Goal: Information Seeking & Learning: Check status

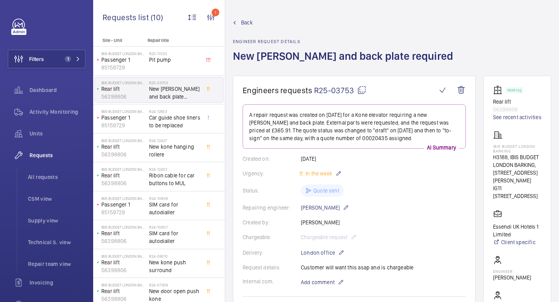
scroll to position [220, 0]
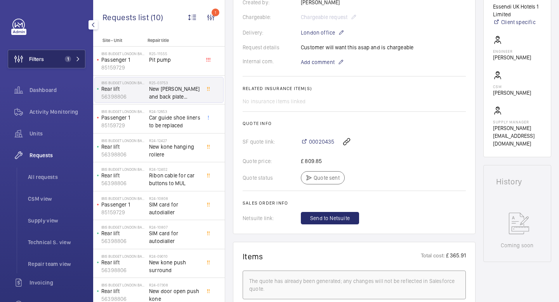
click at [82, 56] on button "Filters 1" at bounding box center [47, 59] width 78 height 19
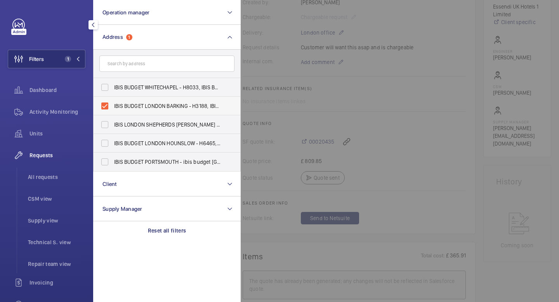
click at [106, 106] on label "IBIS BUDGET LONDON BARKING - H3188, IBIS BUDGET LONDON BARKING, [STREET_ADDRESS…" at bounding box center [161, 106] width 135 height 19
click at [106, 106] on input "IBIS BUDGET LONDON BARKING - H3188, IBIS BUDGET LONDON BARKING, [STREET_ADDRESS…" at bounding box center [105, 106] width 16 height 16
checkbox input "false"
click at [123, 64] on input "text" at bounding box center [166, 64] width 135 height 16
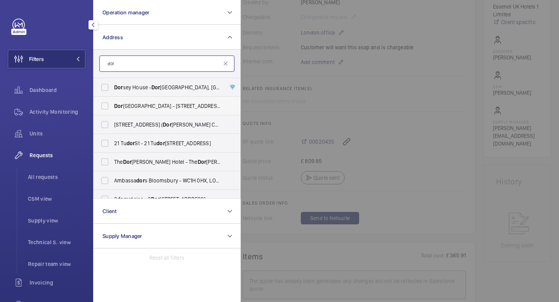
type input "dor"
click at [136, 107] on span "[GEOGRAPHIC_DATA] - [STREET_ADDRESS]" at bounding box center [167, 106] width 107 height 8
click at [113, 107] on input "[GEOGRAPHIC_DATA] - [STREET_ADDRESS]" at bounding box center [105, 106] width 16 height 16
click at [104, 106] on label "[GEOGRAPHIC_DATA] - [STREET_ADDRESS]" at bounding box center [161, 106] width 135 height 19
click at [104, 106] on input "[GEOGRAPHIC_DATA] - [STREET_ADDRESS]" at bounding box center [105, 106] width 16 height 16
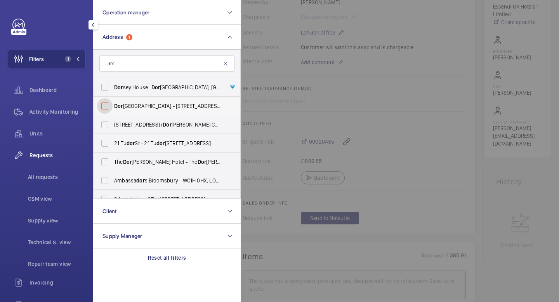
checkbox input "false"
click at [129, 63] on input "dor" at bounding box center [166, 64] width 135 height 16
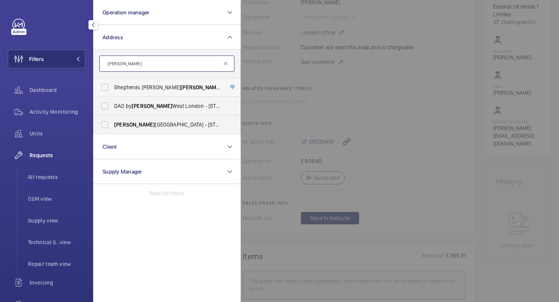
type input "[PERSON_NAME]"
click at [105, 88] on label "[GEOGRAPHIC_DATA][PERSON_NAME][PERSON_NAME] - [PERSON_NAME][GEOGRAPHIC_DATA][PE…" at bounding box center [161, 87] width 135 height 19
click at [105, 88] on input "[GEOGRAPHIC_DATA][PERSON_NAME][PERSON_NAME] - [PERSON_NAME][GEOGRAPHIC_DATA][PE…" at bounding box center [105, 88] width 16 height 16
checkbox input "true"
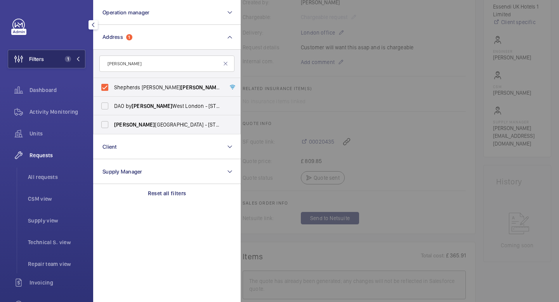
click at [79, 59] on mat-icon at bounding box center [78, 59] width 5 height 5
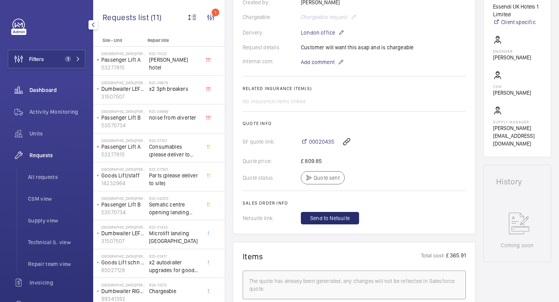
click at [52, 89] on span "Dashboard" at bounding box center [58, 90] width 56 height 8
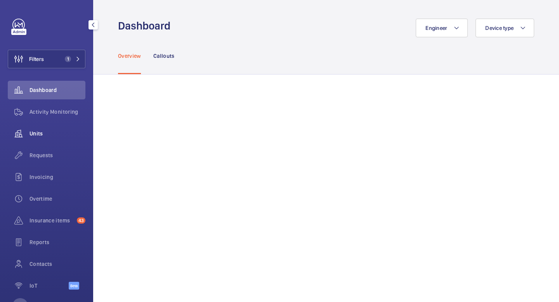
click at [40, 133] on span "Units" at bounding box center [58, 134] width 56 height 8
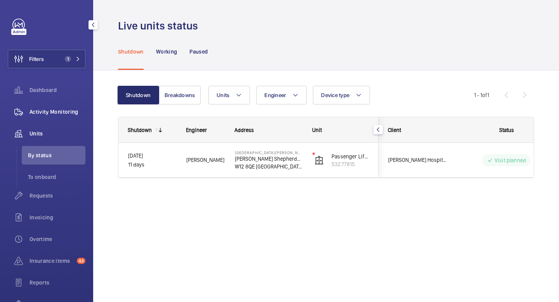
click at [52, 111] on span "Activity Monitoring" at bounding box center [58, 112] width 56 height 8
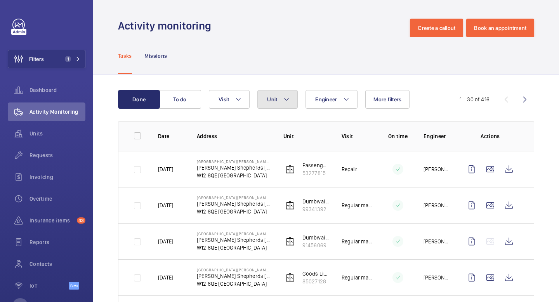
click at [290, 100] on button "Unit" at bounding box center [277, 99] width 40 height 19
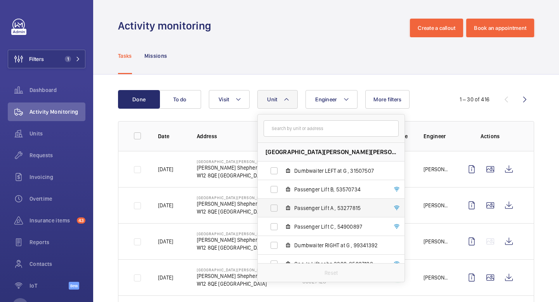
click at [274, 207] on label "Passenger Lift A , 53277815" at bounding box center [325, 208] width 134 height 19
click at [274, 207] on input "Passenger Lift A , 53277815" at bounding box center [274, 208] width 16 height 16
checkbox input "true"
click at [294, 98] on mat-icon at bounding box center [291, 99] width 6 height 9
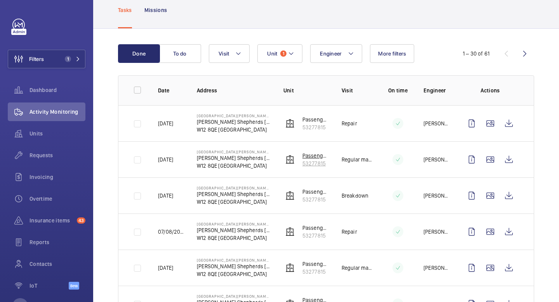
scroll to position [49, 0]
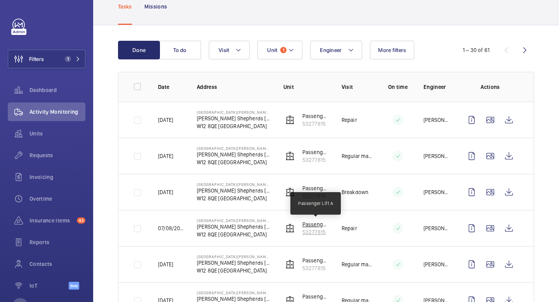
click at [315, 226] on p "Passenger Lift A" at bounding box center [315, 225] width 27 height 8
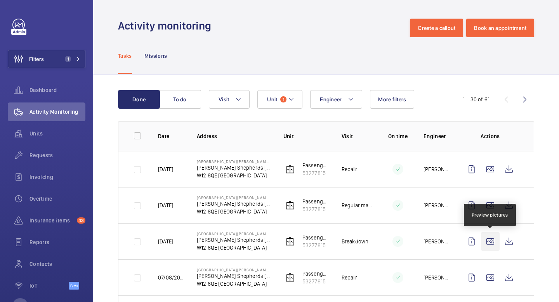
click at [492, 241] on wm-front-icon-button at bounding box center [490, 241] width 19 height 19
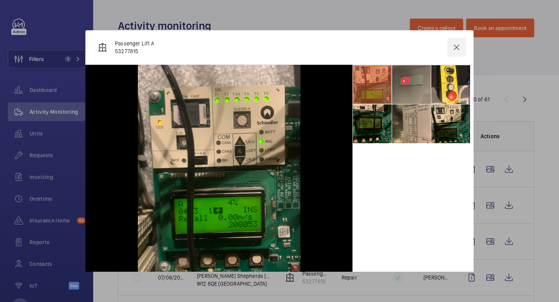
click at [457, 47] on wm-front-icon-button at bounding box center [456, 47] width 19 height 19
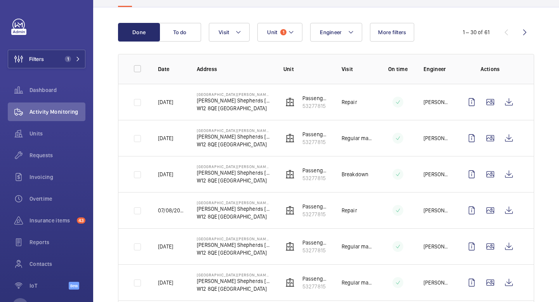
scroll to position [68, 0]
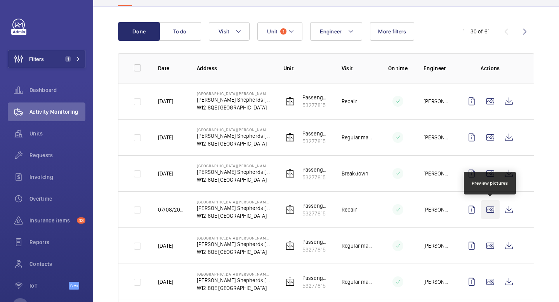
click at [493, 211] on wm-front-icon-button at bounding box center [490, 209] width 19 height 19
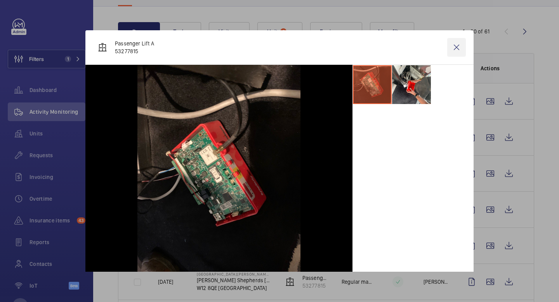
click at [457, 47] on wm-front-icon-button at bounding box center [456, 47] width 19 height 19
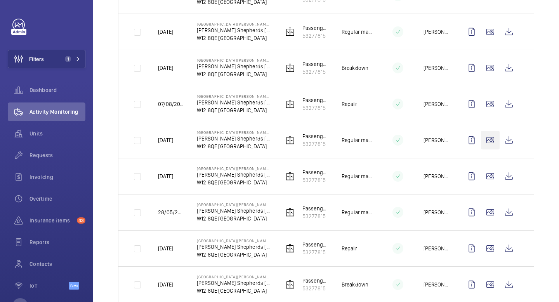
scroll to position [175, 0]
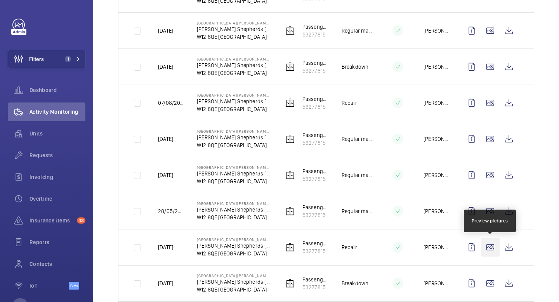
click at [491, 249] on wm-front-icon-button at bounding box center [490, 247] width 19 height 19
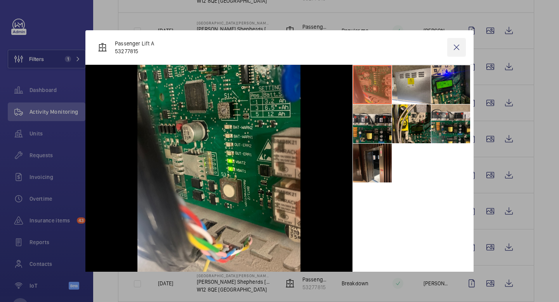
click at [457, 47] on wm-front-icon-button at bounding box center [456, 47] width 19 height 19
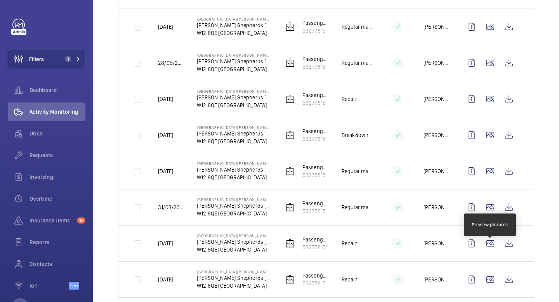
scroll to position [332, 0]
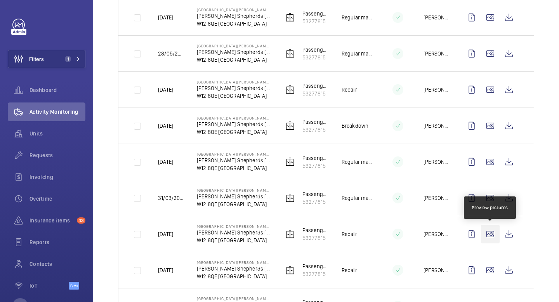
click at [490, 238] on wm-front-icon-button at bounding box center [490, 234] width 19 height 19
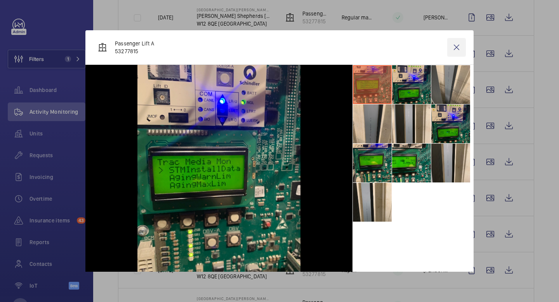
click at [453, 45] on wm-front-icon-button at bounding box center [456, 47] width 19 height 19
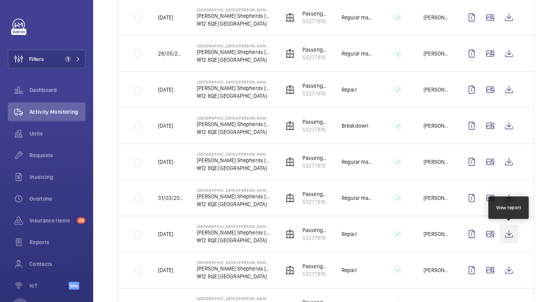
click at [512, 236] on wm-front-icon-button at bounding box center [509, 234] width 19 height 19
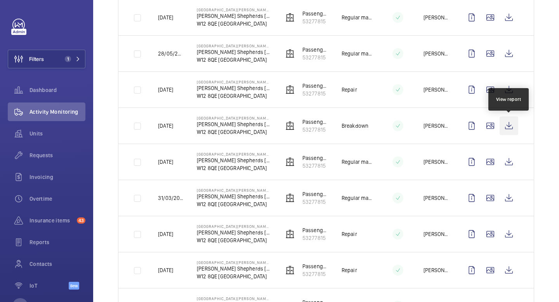
click at [508, 125] on wm-front-icon-button at bounding box center [509, 125] width 19 height 19
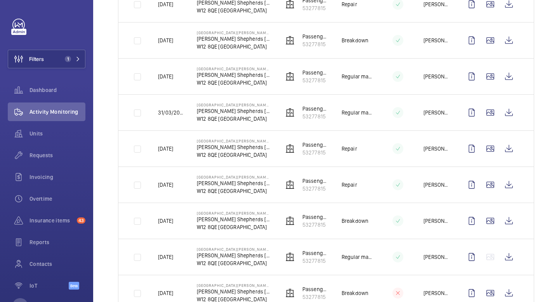
scroll to position [417, 0]
click at [512, 186] on wm-front-icon-button at bounding box center [509, 185] width 19 height 19
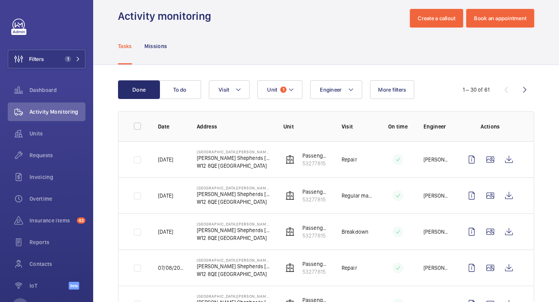
scroll to position [6, 0]
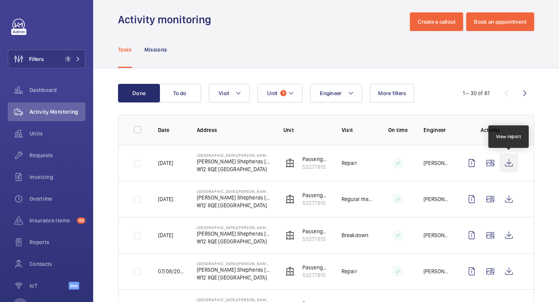
click at [506, 165] on wm-front-icon-button at bounding box center [509, 163] width 19 height 19
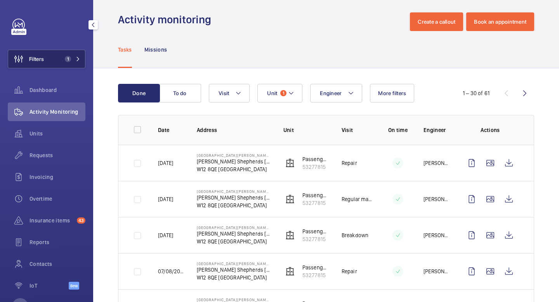
click at [78, 61] on mat-icon at bounding box center [78, 59] width 5 height 5
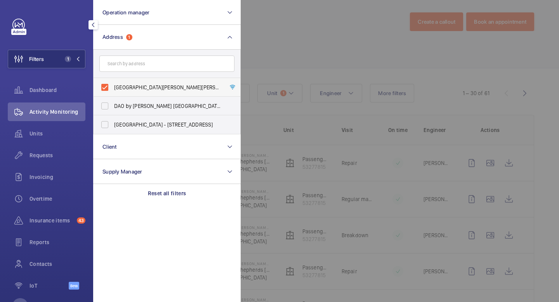
click at [104, 85] on label "[GEOGRAPHIC_DATA][PERSON_NAME][PERSON_NAME] - [PERSON_NAME][GEOGRAPHIC_DATA][PE…" at bounding box center [161, 87] width 135 height 19
click at [104, 85] on input "[GEOGRAPHIC_DATA][PERSON_NAME][PERSON_NAME] - [PERSON_NAME][GEOGRAPHIC_DATA][PE…" at bounding box center [105, 88] width 16 height 16
checkbox input "false"
click at [123, 63] on input "text" at bounding box center [166, 64] width 135 height 16
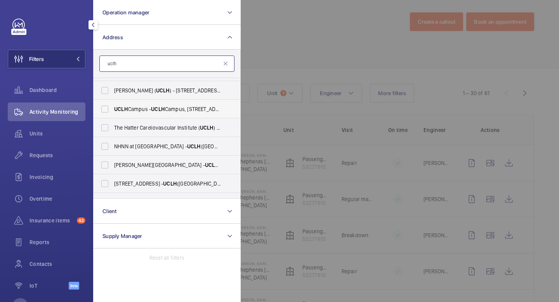
scroll to position [88, 0]
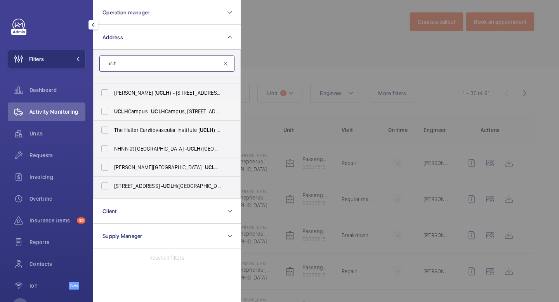
type input "uclh"
click at [104, 111] on label "[GEOGRAPHIC_DATA] - [GEOGRAPHIC_DATA], [STREET_ADDRESS]" at bounding box center [161, 111] width 135 height 19
click at [104, 111] on input "[GEOGRAPHIC_DATA] - [GEOGRAPHIC_DATA], [STREET_ADDRESS]" at bounding box center [105, 112] width 16 height 16
checkbox input "true"
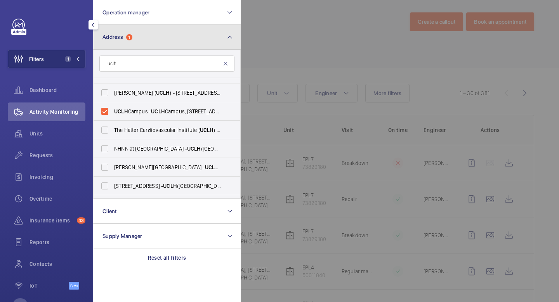
click at [232, 41] on mat-icon at bounding box center [230, 37] width 6 height 9
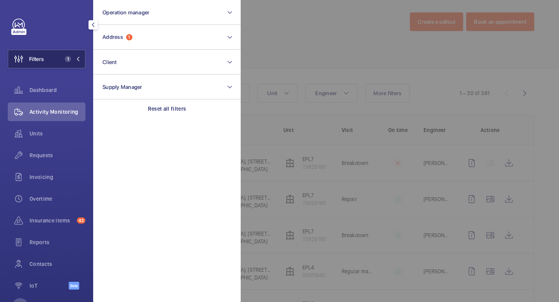
click at [80, 55] on button "Filters 1" at bounding box center [47, 59] width 78 height 19
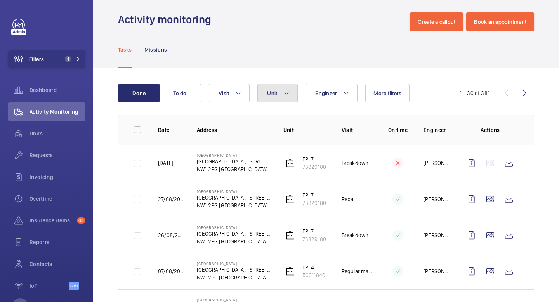
click at [289, 97] on mat-icon at bounding box center [286, 93] width 6 height 9
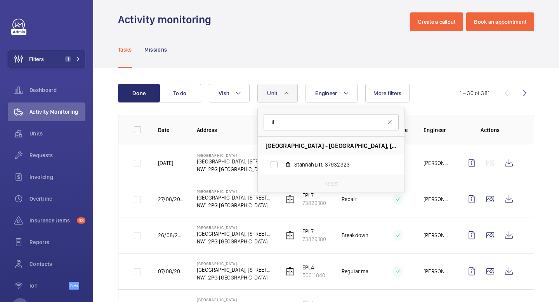
type input "l"
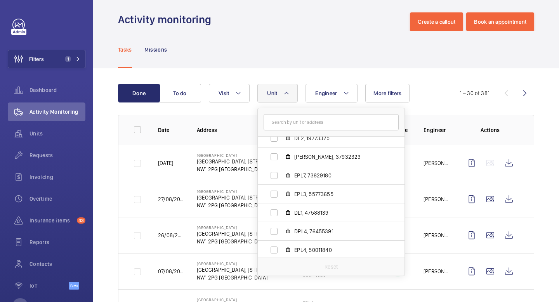
scroll to position [122, 0]
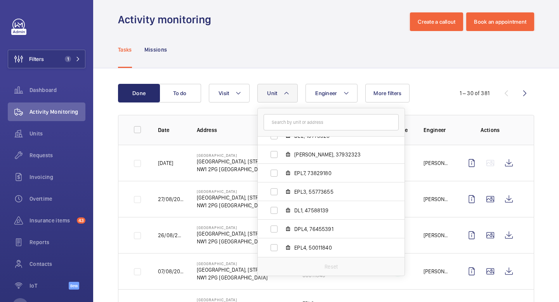
click at [263, 42] on div "Tasks Missions" at bounding box center [326, 49] width 416 height 37
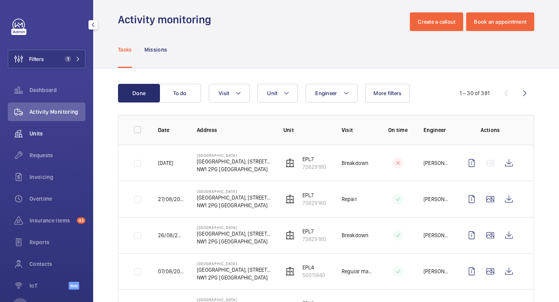
click at [43, 137] on span "Units" at bounding box center [58, 134] width 56 height 8
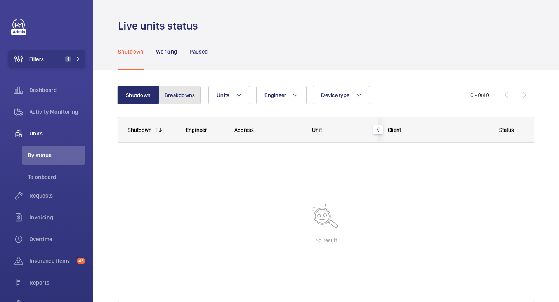
click at [184, 98] on button "Breakdowns" at bounding box center [180, 95] width 42 height 19
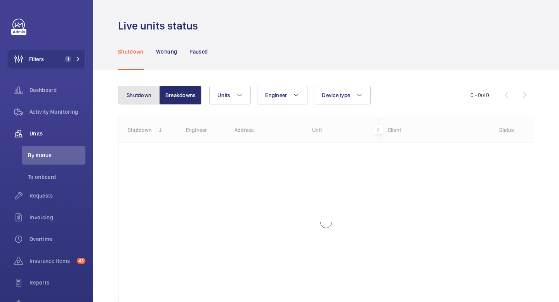
click at [149, 92] on button "Shutdown" at bounding box center [139, 95] width 42 height 19
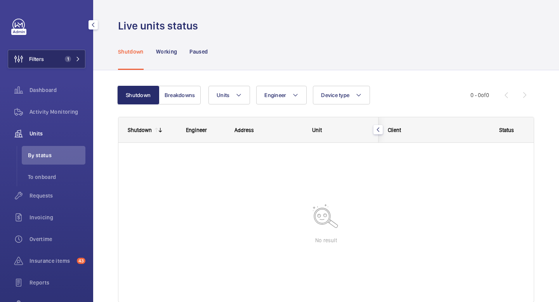
click at [79, 61] on mat-icon at bounding box center [78, 59] width 5 height 5
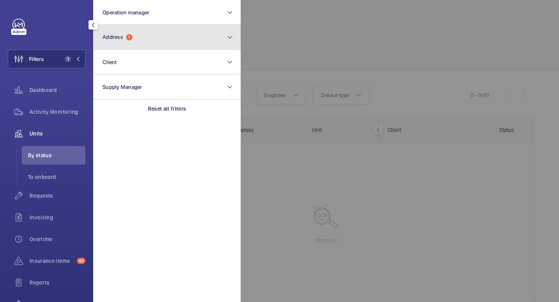
click at [180, 43] on button "Address 1" at bounding box center [167, 37] width 148 height 25
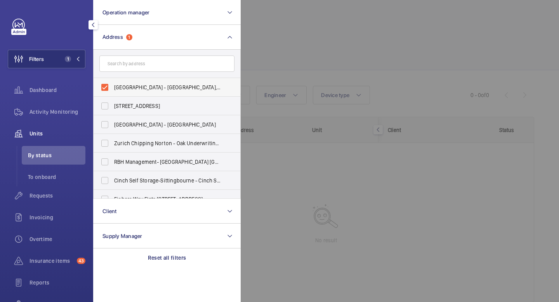
click at [106, 87] on label "[GEOGRAPHIC_DATA] - [GEOGRAPHIC_DATA], [STREET_ADDRESS]" at bounding box center [161, 87] width 135 height 19
click at [106, 87] on input "[GEOGRAPHIC_DATA] - [GEOGRAPHIC_DATA], [STREET_ADDRESS]" at bounding box center [105, 88] width 16 height 16
checkbox input "false"
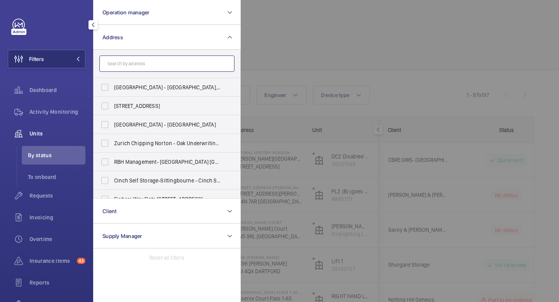
click at [128, 64] on input "text" at bounding box center [166, 64] width 135 height 16
type input "UCLH"
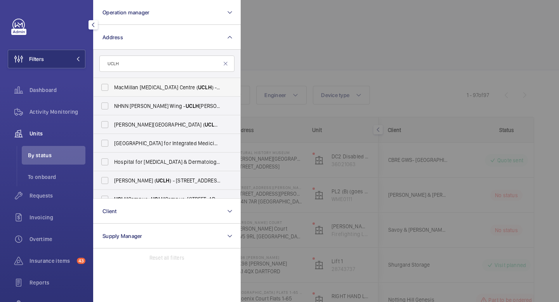
click at [105, 87] on label "[GEOGRAPHIC_DATA][MEDICAL_DATA] ( UCLH ) - [PERSON_NAME][GEOGRAPHIC_DATA]" at bounding box center [161, 87] width 135 height 19
click at [105, 87] on input "[GEOGRAPHIC_DATA][MEDICAL_DATA] ( UCLH ) - [PERSON_NAME][GEOGRAPHIC_DATA]" at bounding box center [105, 88] width 16 height 16
checkbox input "true"
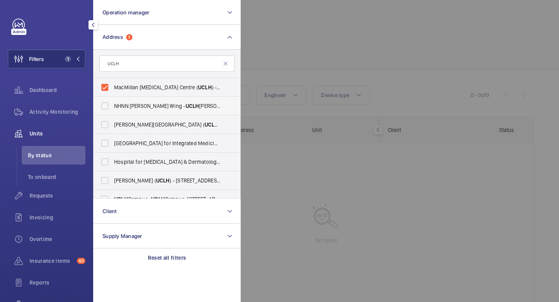
click at [107, 105] on label "NHNN [PERSON_NAME] Wing - [GEOGRAPHIC_DATA][PERSON_NAME], [STREET_ADDRESS]" at bounding box center [161, 106] width 135 height 19
click at [107, 105] on input "NHNN [PERSON_NAME] Wing - [GEOGRAPHIC_DATA][PERSON_NAME], [STREET_ADDRESS]" at bounding box center [105, 106] width 16 height 16
checkbox input "true"
click at [105, 124] on label "[PERSON_NAME][GEOGRAPHIC_DATA] ( [GEOGRAPHIC_DATA] ) - [STREET_ADDRESS][PERSON_…" at bounding box center [161, 124] width 135 height 19
click at [105, 124] on input "[PERSON_NAME][GEOGRAPHIC_DATA] ( [GEOGRAPHIC_DATA] ) - [STREET_ADDRESS][PERSON_…" at bounding box center [105, 125] width 16 height 16
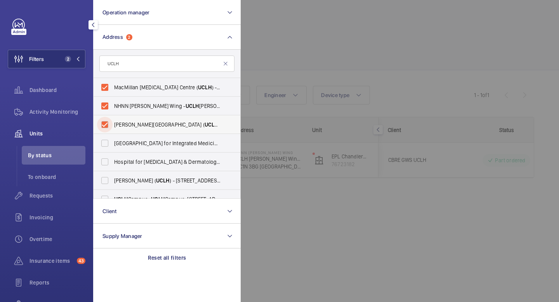
checkbox input "true"
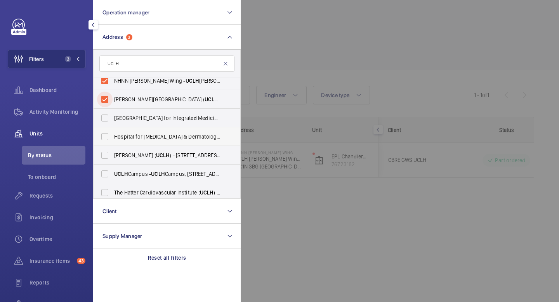
scroll to position [26, 0]
click at [109, 155] on label "[PERSON_NAME] ( [GEOGRAPHIC_DATA] ) - [STREET_ADDRESS]" at bounding box center [161, 154] width 135 height 19
click at [109, 155] on input "[PERSON_NAME] ( [GEOGRAPHIC_DATA] ) - [STREET_ADDRESS]" at bounding box center [105, 154] width 16 height 16
checkbox input "true"
click at [104, 173] on label "[GEOGRAPHIC_DATA] - [GEOGRAPHIC_DATA], [STREET_ADDRESS]" at bounding box center [161, 172] width 135 height 19
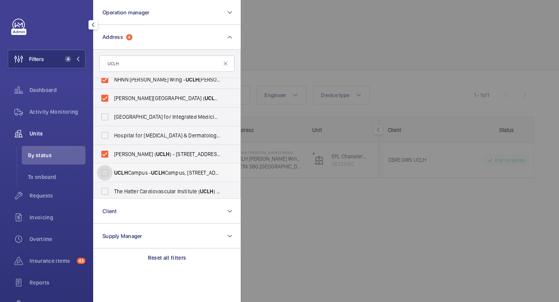
click at [104, 173] on input "[GEOGRAPHIC_DATA] - [GEOGRAPHIC_DATA], [STREET_ADDRESS]" at bounding box center [105, 173] width 16 height 16
checkbox input "true"
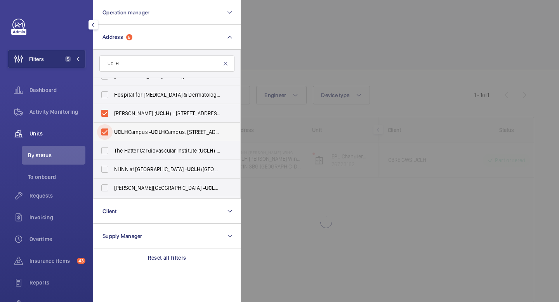
scroll to position [68, 0]
click at [106, 148] on label "The Hatter Cardiovascular Institute ( UCLH ) - [STREET_ADDRESS]" at bounding box center [161, 149] width 135 height 19
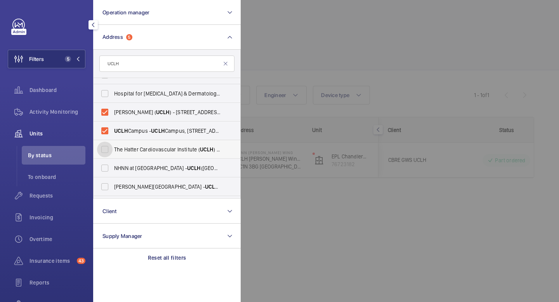
click at [106, 148] on input "The Hatter Cardiovascular Institute ( UCLH ) - [STREET_ADDRESS]" at bounding box center [105, 150] width 16 height 16
checkbox input "true"
click at [106, 169] on label "NHNN at [GEOGRAPHIC_DATA] ([GEOGRAPHIC_DATA]), [STREET_ADDRESS]" at bounding box center [161, 168] width 135 height 19
click at [106, 169] on input "NHNN at [GEOGRAPHIC_DATA] ([GEOGRAPHIC_DATA]), [STREET_ADDRESS]" at bounding box center [105, 168] width 16 height 16
checkbox input "true"
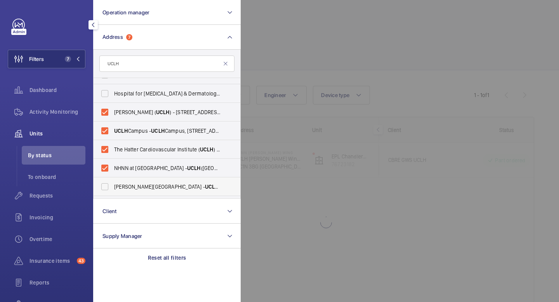
click at [105, 189] on label "[PERSON_NAME][GEOGRAPHIC_DATA][STREET_ADDRESS][PERSON_NAME]" at bounding box center [161, 186] width 135 height 19
click at [105, 189] on input "[PERSON_NAME][GEOGRAPHIC_DATA][STREET_ADDRESS][PERSON_NAME]" at bounding box center [105, 187] width 16 height 16
checkbox input "true"
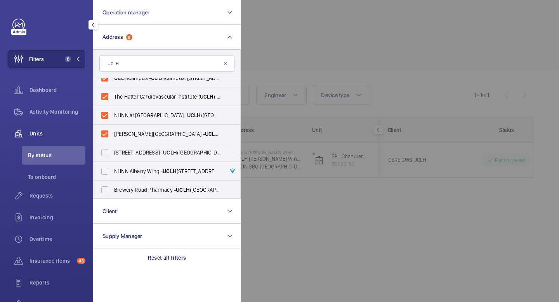
scroll to position [122, 0]
click at [79, 59] on mat-icon at bounding box center [78, 59] width 5 height 5
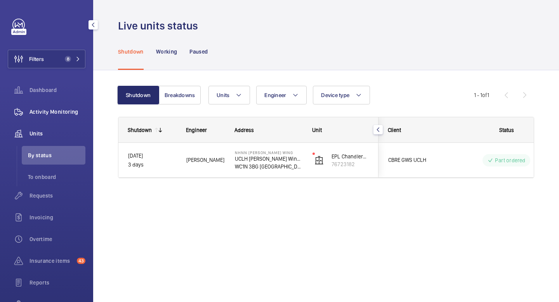
click at [39, 113] on span "Activity Monitoring" at bounding box center [58, 112] width 56 height 8
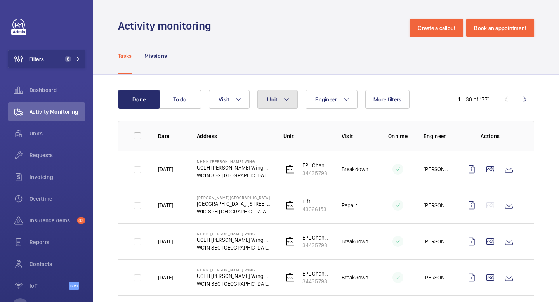
click at [288, 97] on mat-icon at bounding box center [286, 99] width 6 height 9
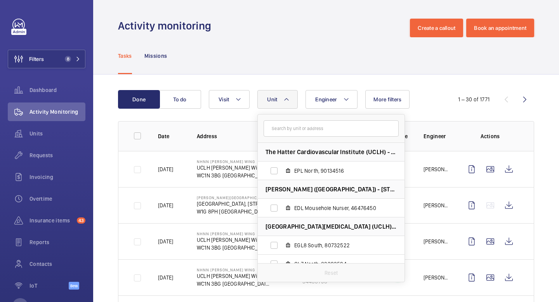
scroll to position [0, 0]
click at [291, 96] on button "Unit" at bounding box center [277, 99] width 40 height 19
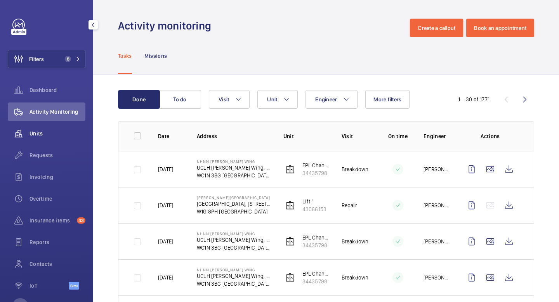
click at [53, 140] on div "Units" at bounding box center [47, 133] width 78 height 19
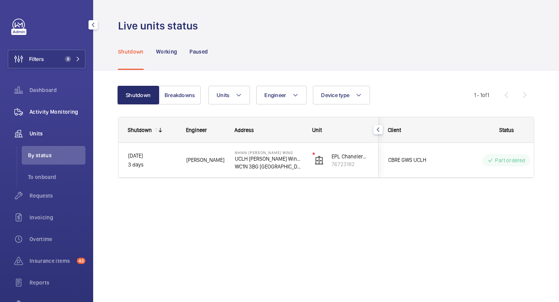
click at [44, 113] on span "Activity Monitoring" at bounding box center [58, 112] width 56 height 8
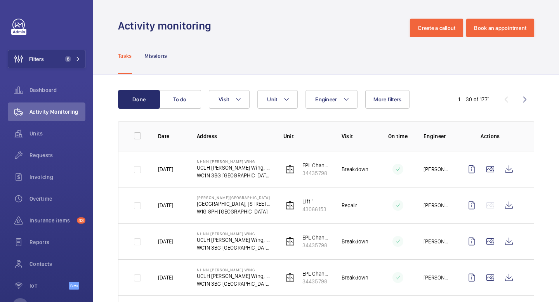
click at [288, 103] on mat-icon at bounding box center [286, 99] width 6 height 9
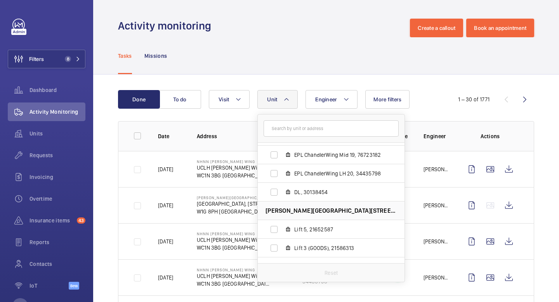
scroll to position [709, 0]
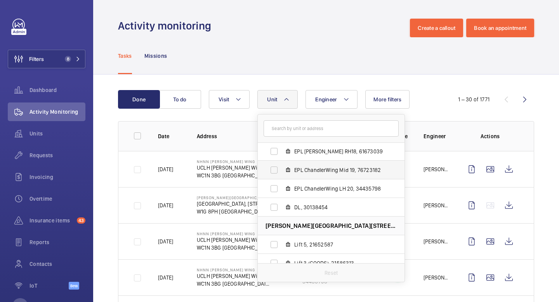
click at [274, 170] on label "EPL ChandlerWing Mid 19, 76723182" at bounding box center [325, 170] width 134 height 19
click at [274, 170] on input "EPL ChandlerWing Mid 19, 76723182" at bounding box center [274, 170] width 16 height 16
checkbox input "true"
click at [292, 98] on mat-icon at bounding box center [291, 99] width 6 height 9
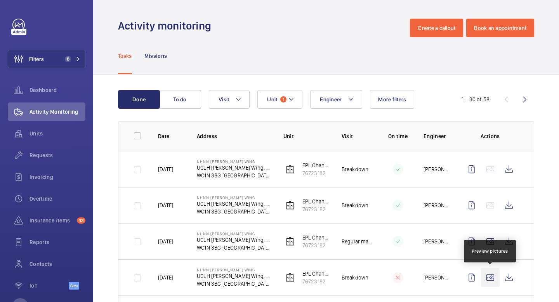
click at [494, 278] on wm-front-icon-button at bounding box center [490, 277] width 19 height 19
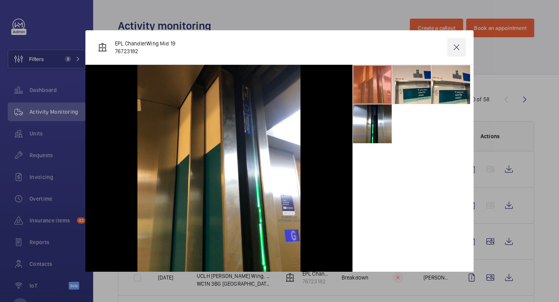
click at [458, 50] on wm-front-icon-button at bounding box center [456, 47] width 19 height 19
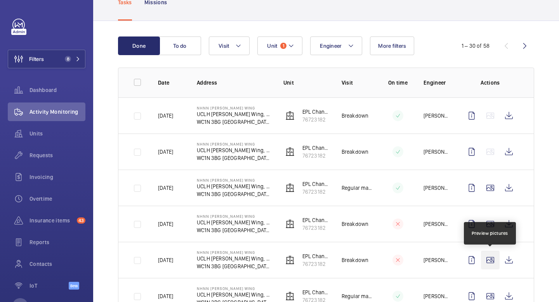
scroll to position [54, 0]
click at [490, 262] on wm-front-icon-button at bounding box center [490, 259] width 19 height 19
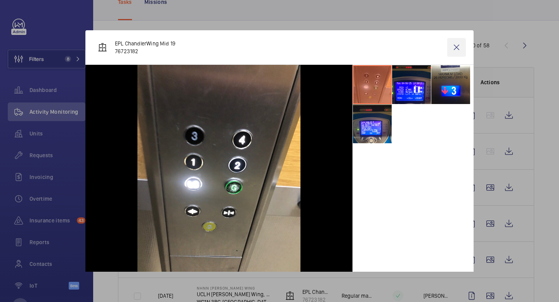
click at [455, 47] on wm-front-icon-button at bounding box center [456, 47] width 19 height 19
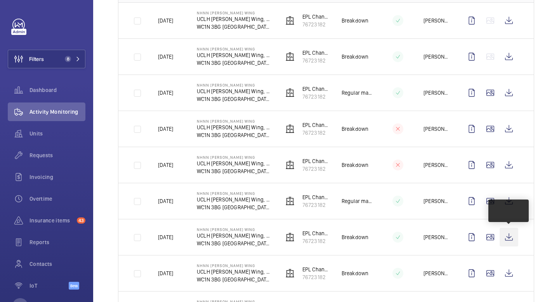
scroll to position [210, 0]
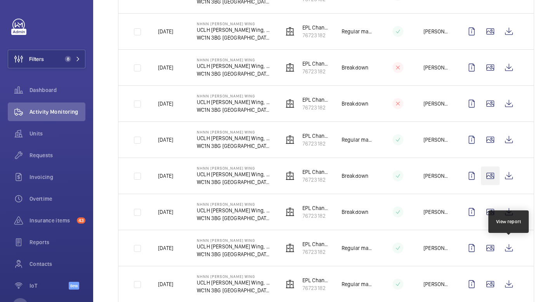
click at [492, 179] on wm-front-icon-button at bounding box center [490, 176] width 19 height 19
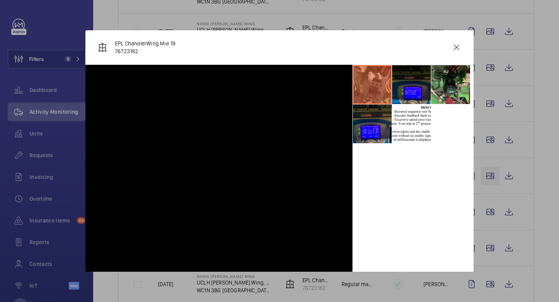
click at [492, 179] on div at bounding box center [279, 151] width 559 height 302
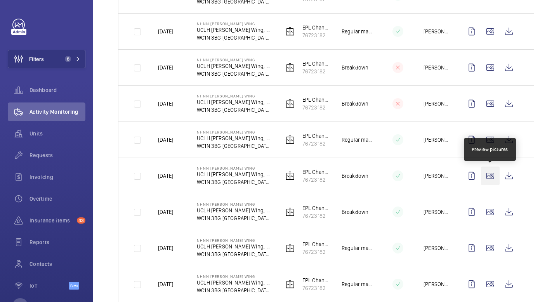
click at [492, 179] on wm-front-icon-button at bounding box center [490, 176] width 19 height 19
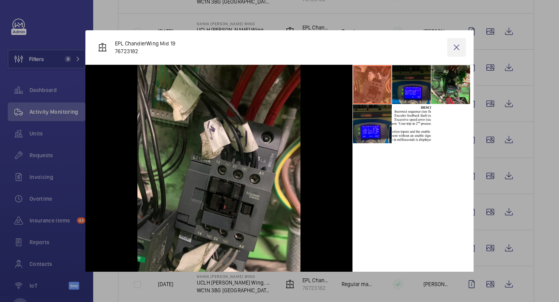
click at [460, 45] on wm-front-icon-button at bounding box center [456, 47] width 19 height 19
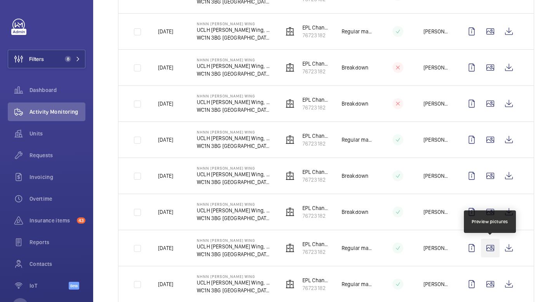
click at [493, 247] on wm-front-icon-button at bounding box center [490, 248] width 19 height 19
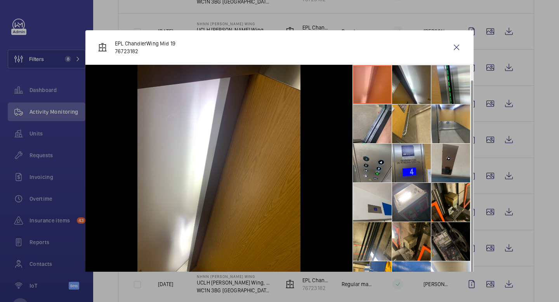
scroll to position [18, 0]
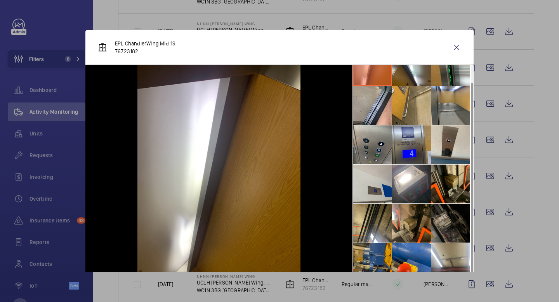
click at [381, 251] on li at bounding box center [372, 262] width 39 height 39
